Goal: Task Accomplishment & Management: Manage account settings

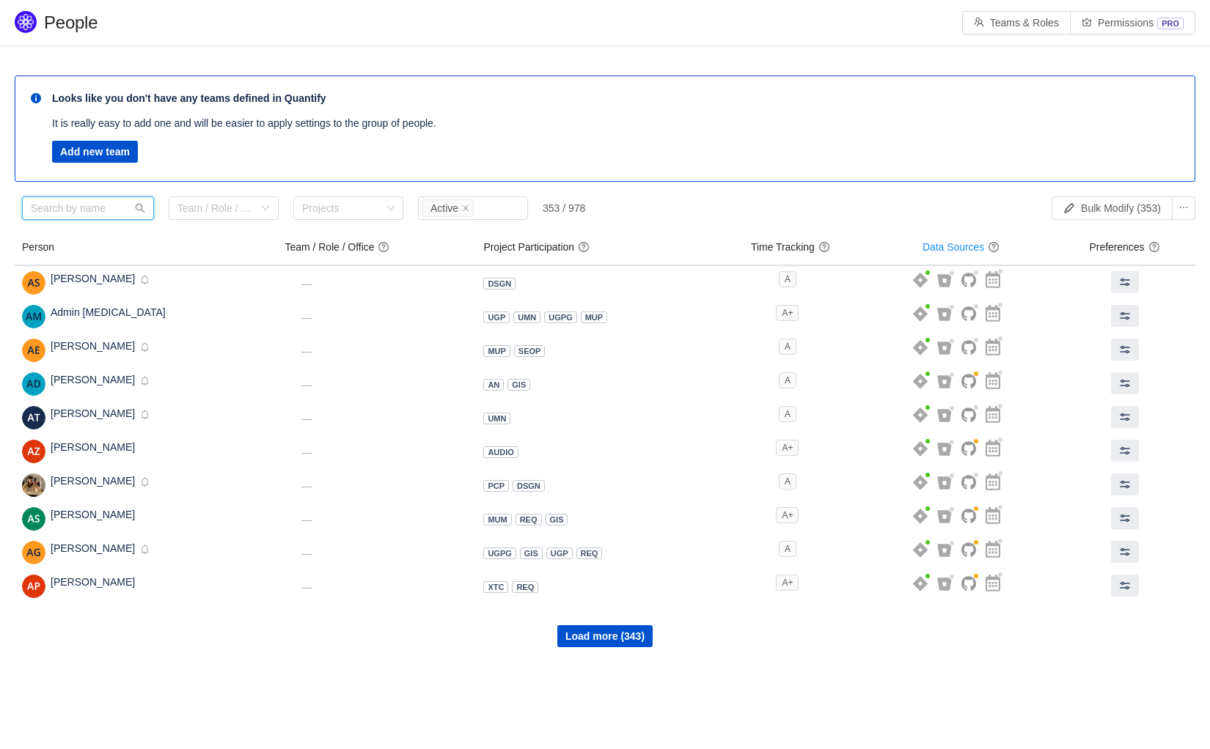
click at [90, 199] on input "text" at bounding box center [88, 208] width 132 height 23
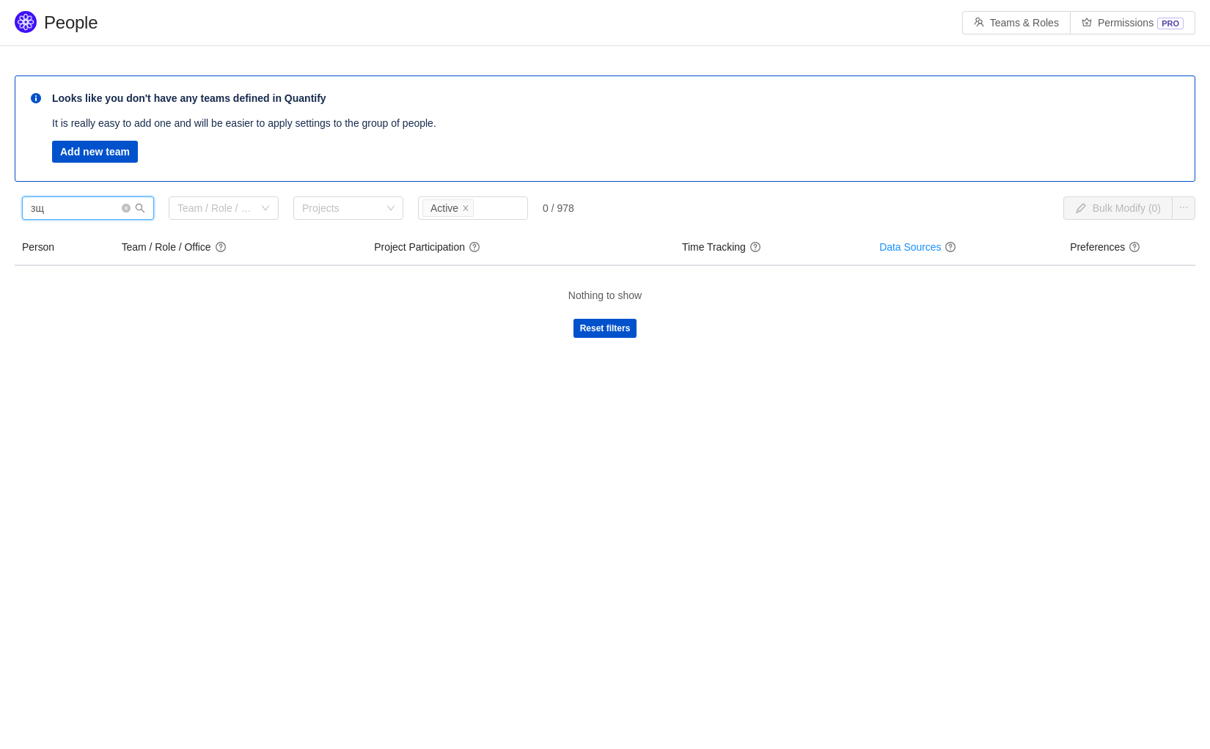
type input "з"
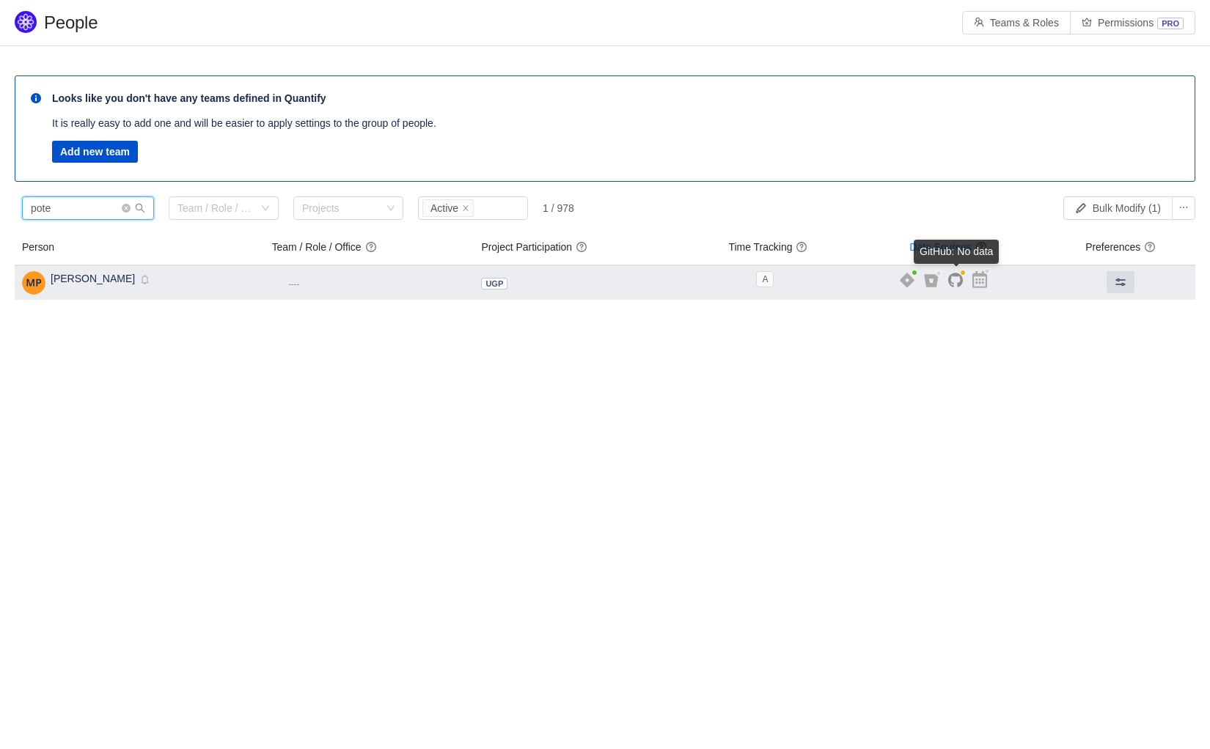
type input "pote"
click at [956, 282] on icon at bounding box center [955, 280] width 15 height 15
click at [962, 282] on icon at bounding box center [955, 281] width 15 height 14
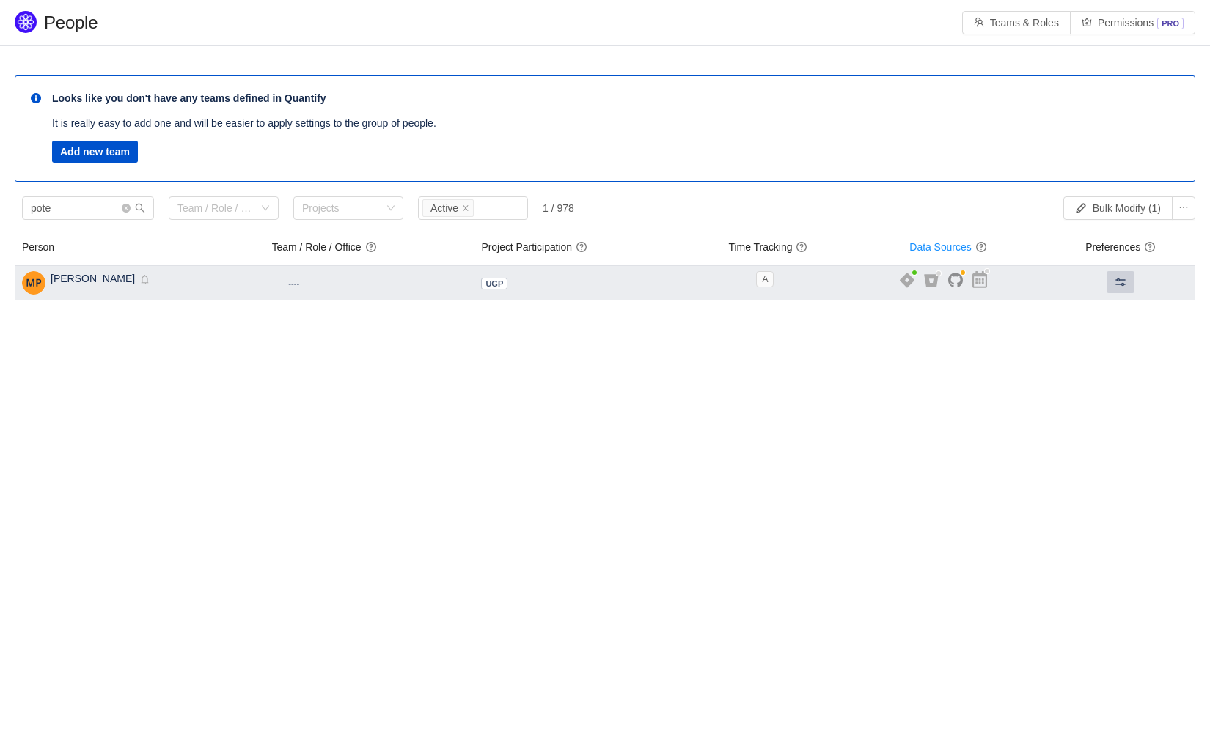
click at [1121, 288] on button at bounding box center [1121, 282] width 28 height 22
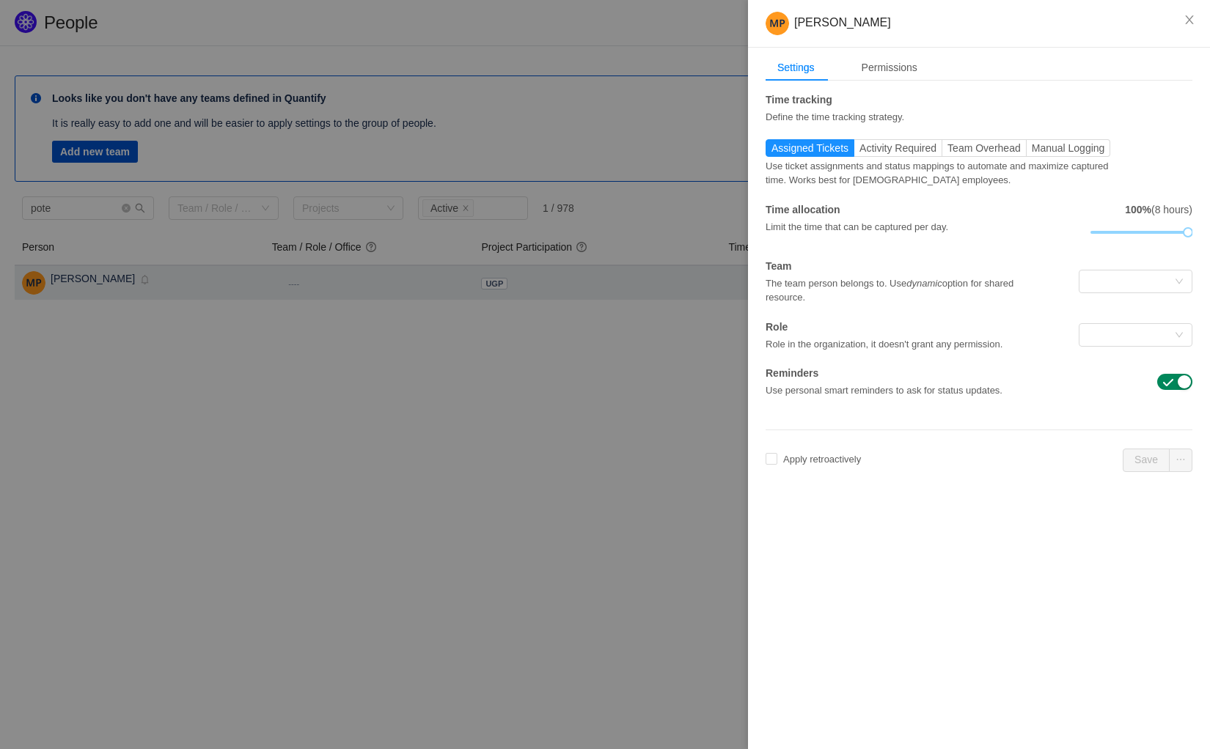
click at [1121, 288] on div at bounding box center [1130, 282] width 87 height 22
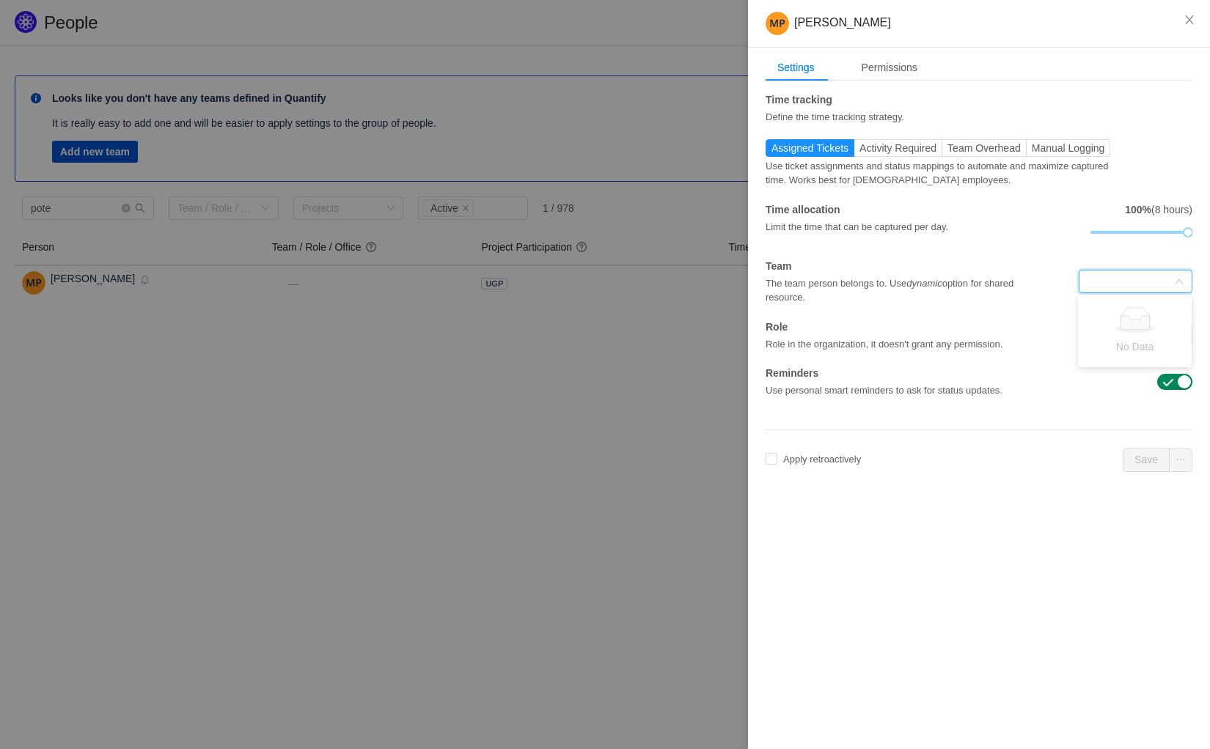
click at [1005, 520] on div "[PERSON_NAME] Settings Permissions Time tracking Define the time tracking strat…" at bounding box center [979, 374] width 462 height 749
click at [1101, 287] on div at bounding box center [1130, 282] width 87 height 22
click at [992, 468] on div "Apply retroactively [DATE] Save" at bounding box center [979, 460] width 427 height 23
click at [909, 65] on div "Permissions" at bounding box center [889, 67] width 79 height 27
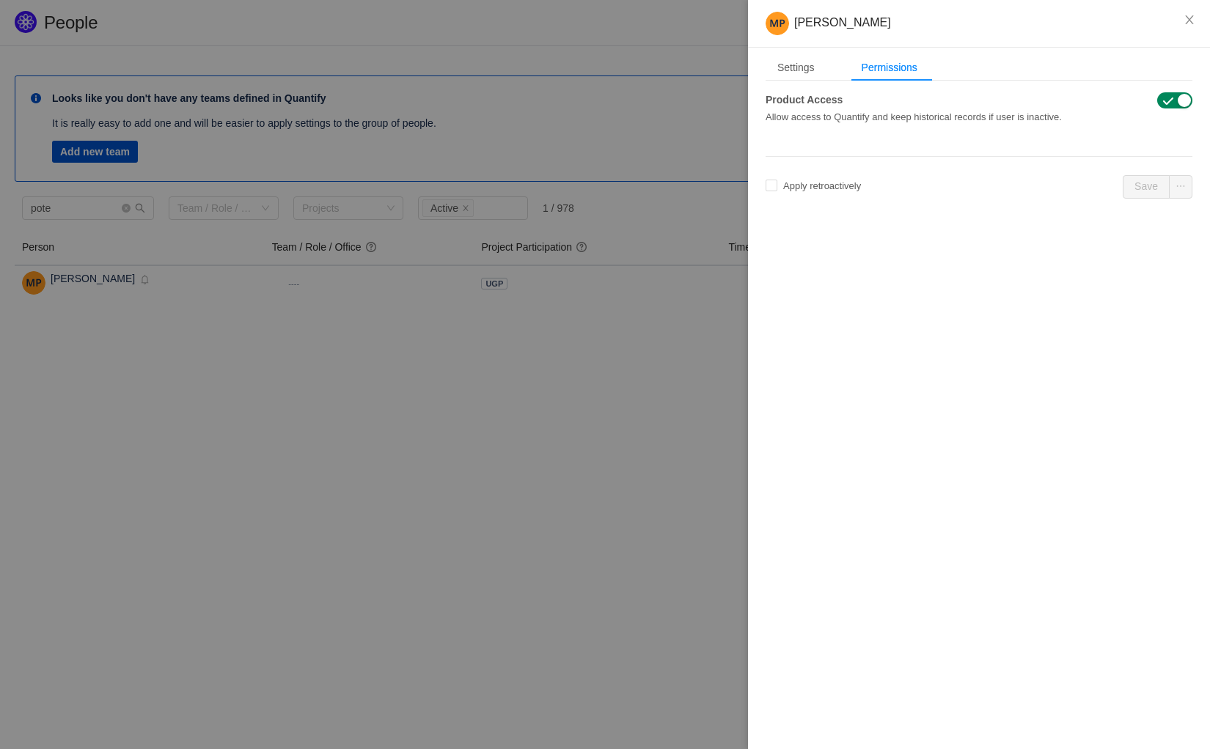
click at [587, 380] on div at bounding box center [605, 374] width 1210 height 749
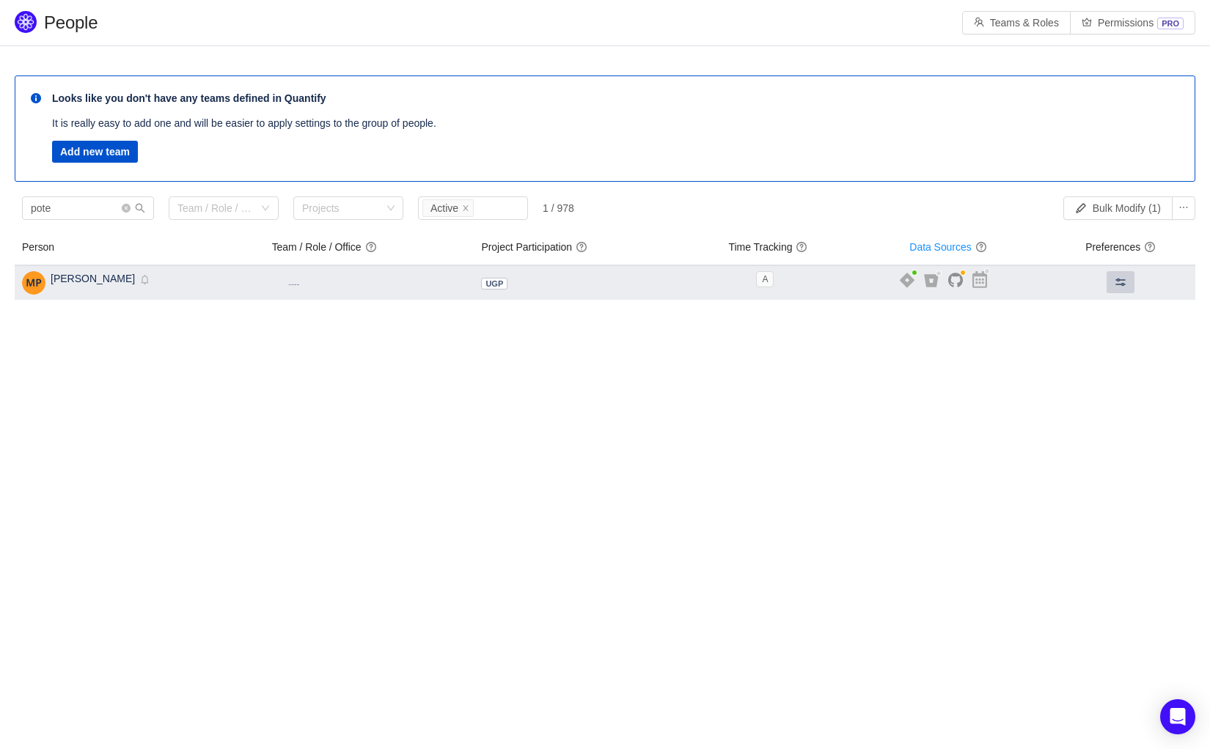
click at [1113, 280] on button at bounding box center [1121, 282] width 28 height 22
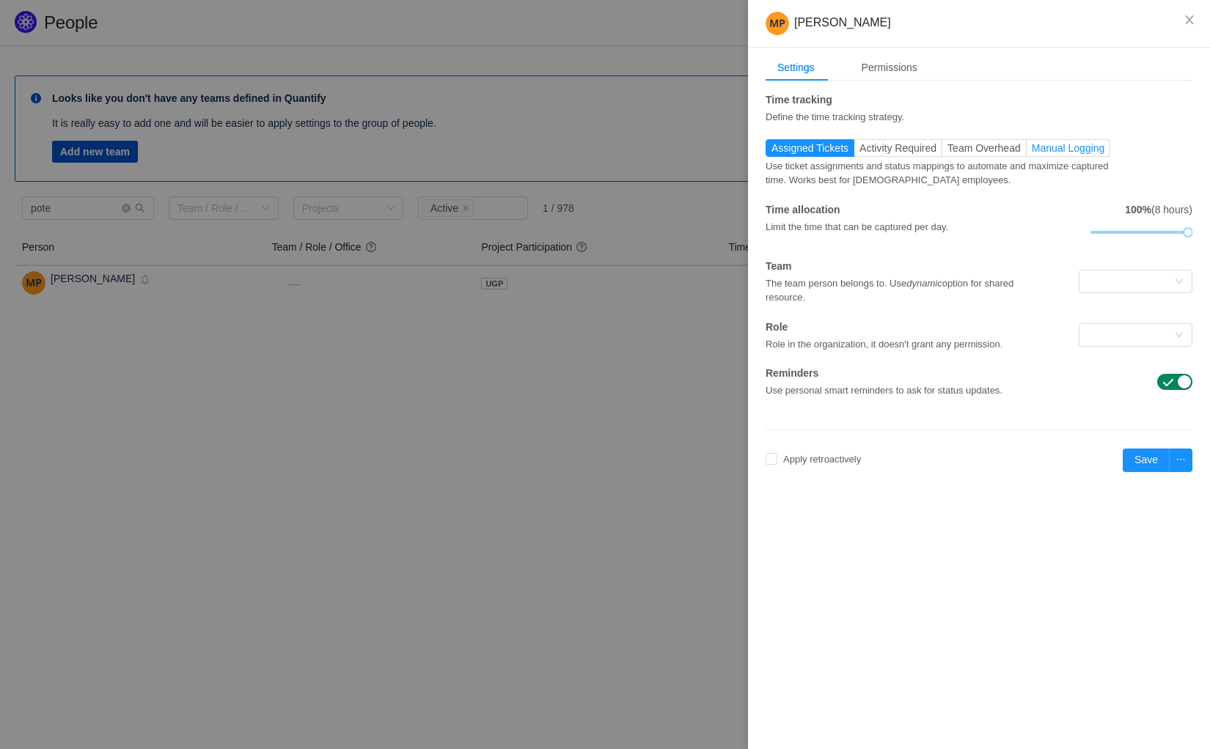
click at [1096, 142] on span "Manual Logging" at bounding box center [1068, 148] width 73 height 12
click at [1032, 152] on input "Manual Logging" at bounding box center [1032, 152] width 0 height 0
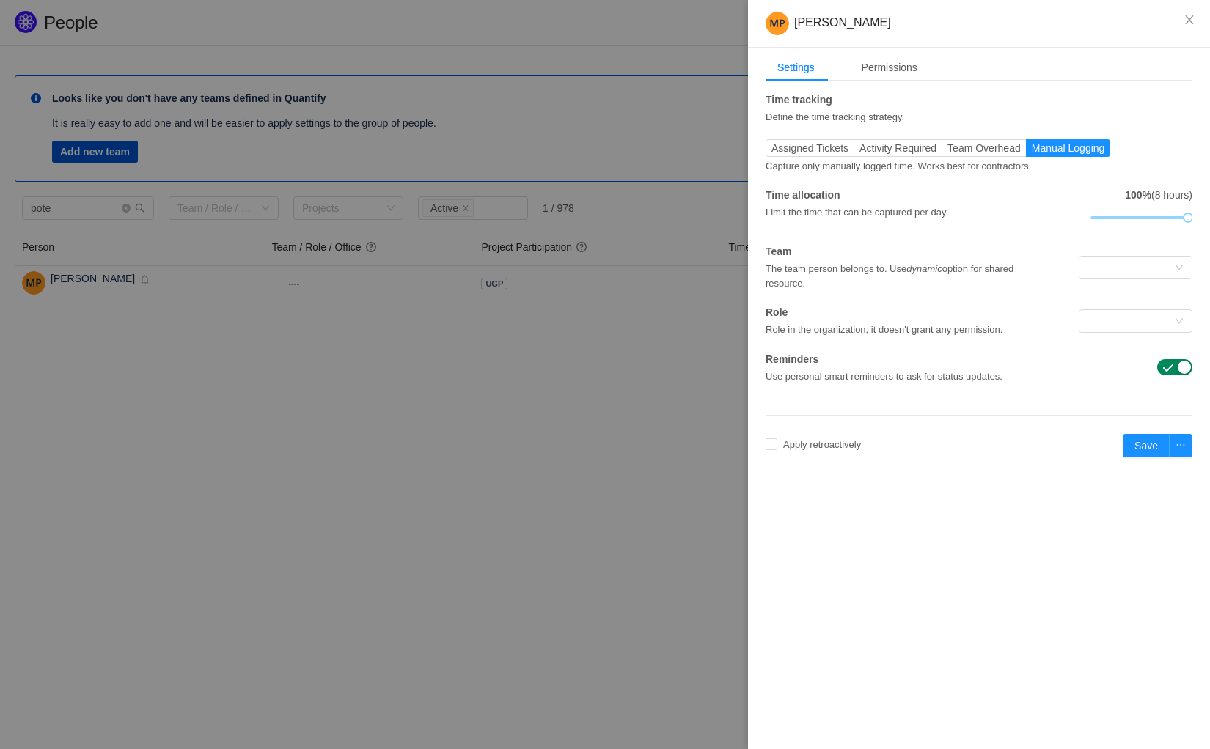
click at [1113, 282] on div "Team The team person belongs to. Use dynamic option for shared resource." at bounding box center [979, 267] width 427 height 46
click at [1113, 271] on div at bounding box center [1130, 268] width 87 height 22
click at [1049, 350] on div "Time tracking Define the time tracking strategy. Assigned Tickets Activity Requ…" at bounding box center [979, 237] width 427 height 291
click at [901, 74] on div "Permissions" at bounding box center [889, 67] width 79 height 27
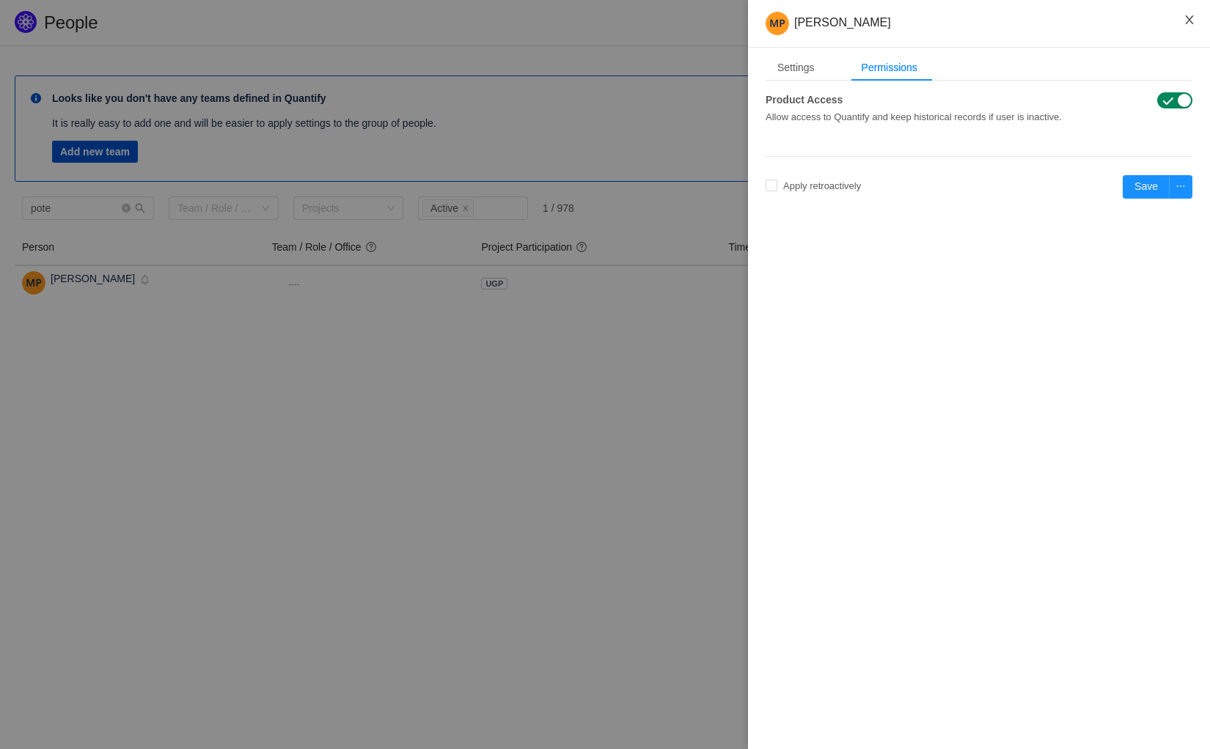
click at [1189, 15] on icon "icon: close" at bounding box center [1190, 20] width 12 height 12
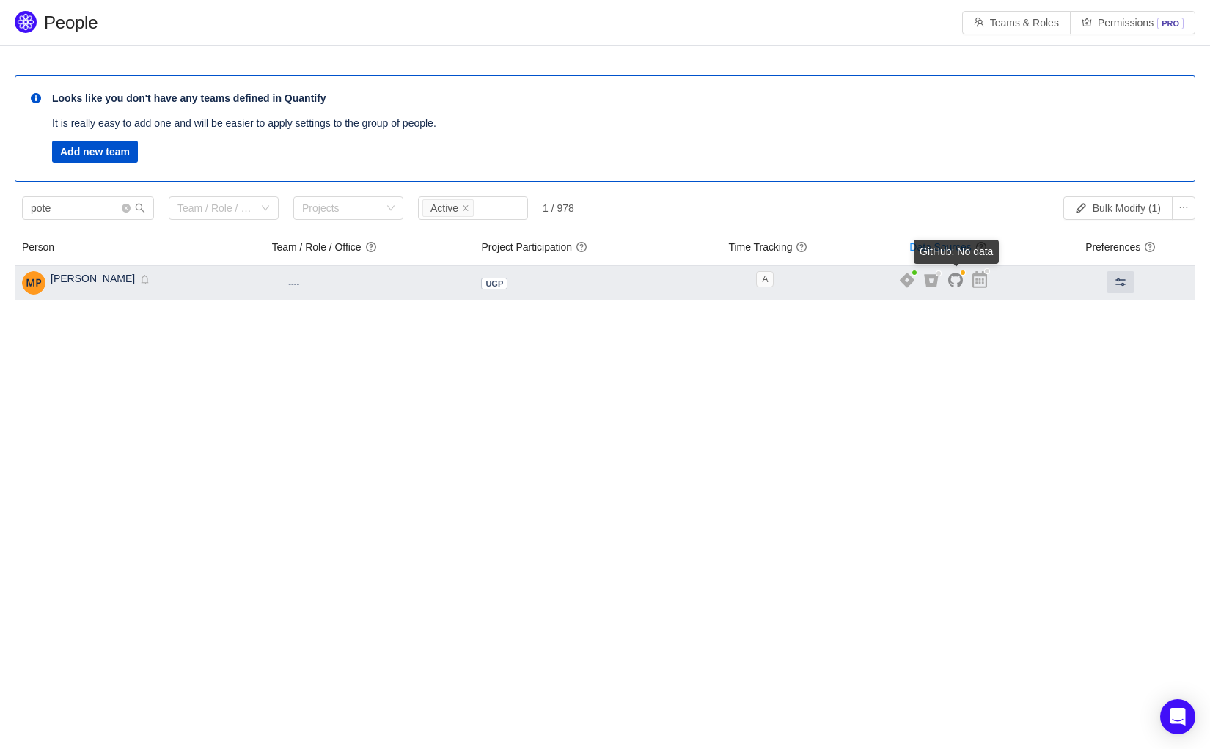
click at [957, 280] on icon at bounding box center [955, 280] width 15 height 15
click at [956, 280] on icon at bounding box center [955, 280] width 15 height 15
click at [953, 282] on icon at bounding box center [955, 280] width 15 height 15
